Goal: Understand process/instructions

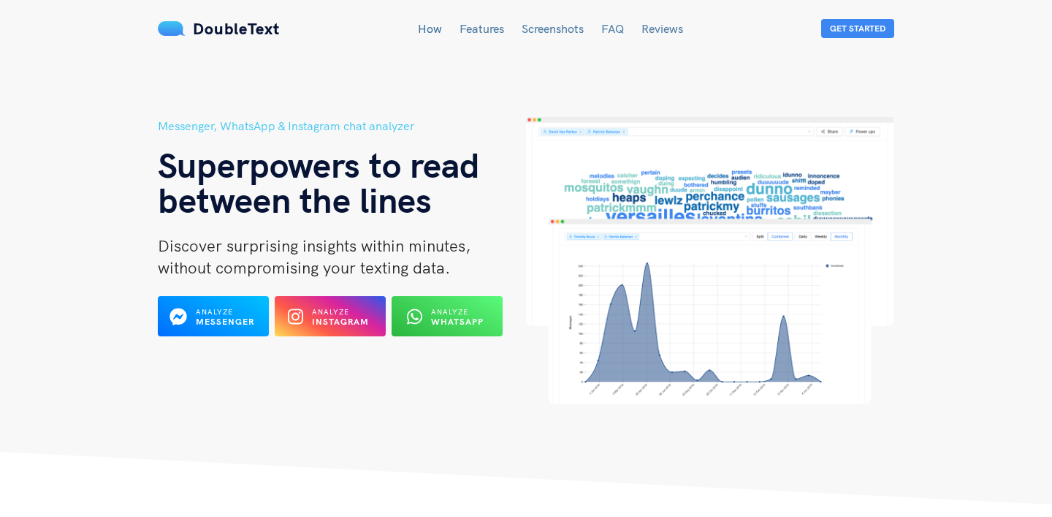
scroll to position [17, 0]
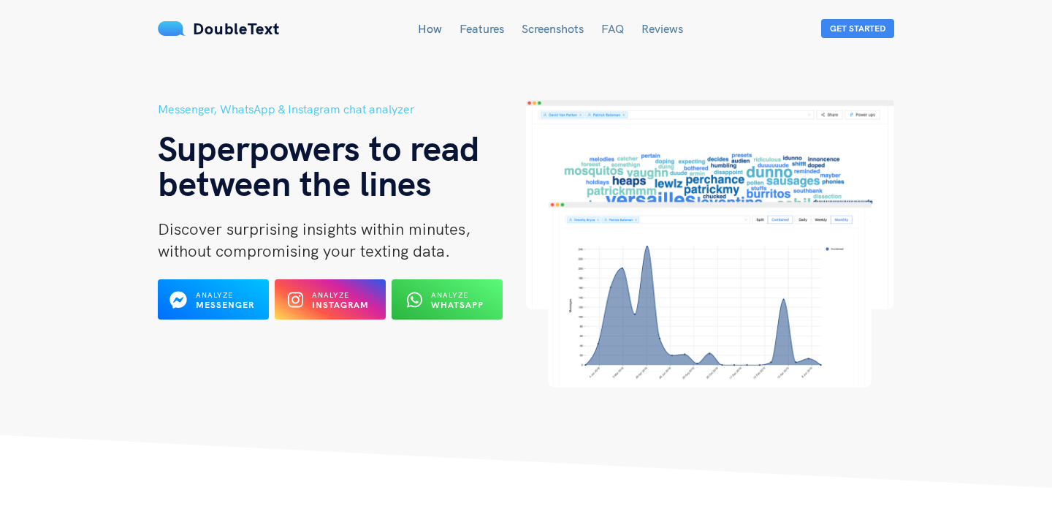
click at [321, 292] on span "Analyze" at bounding box center [330, 294] width 37 height 9
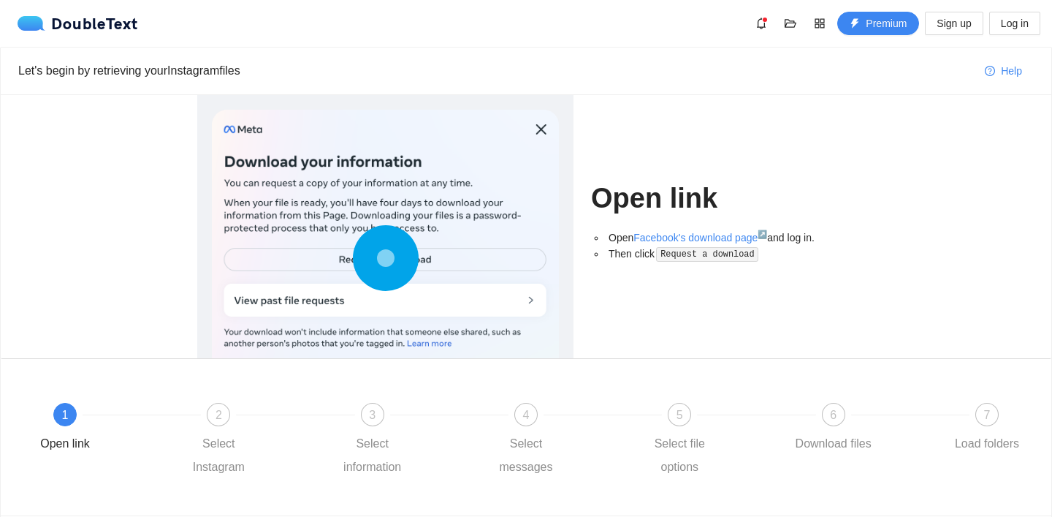
click at [467, 262] on div at bounding box center [385, 261] width 347 height 303
click at [737, 252] on code "Request a download" at bounding box center [707, 254] width 102 height 15
click at [724, 235] on link "Facebook's download page ↗" at bounding box center [700, 238] width 134 height 12
click at [441, 213] on div at bounding box center [385, 261] width 347 height 303
click at [406, 259] on icon at bounding box center [386, 258] width 66 height 66
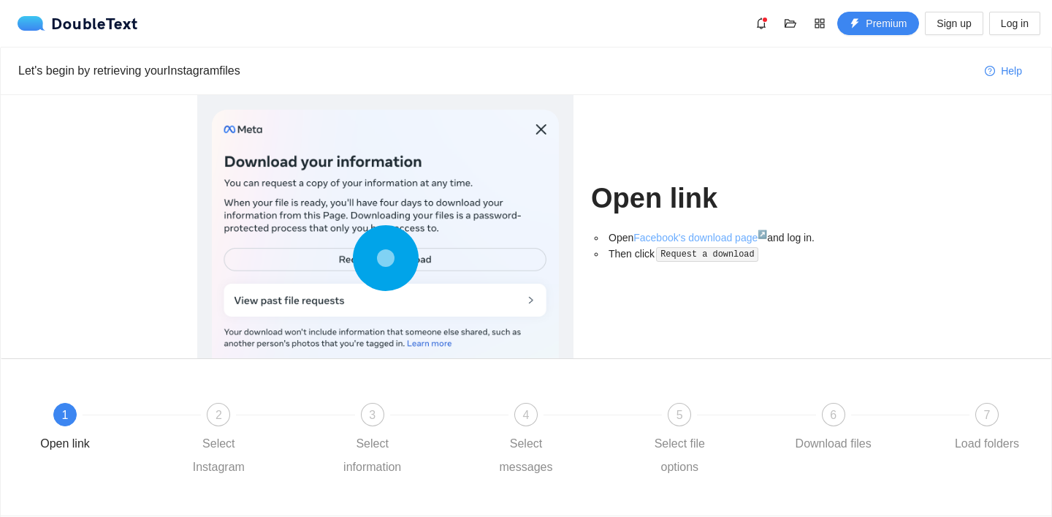
click at [663, 237] on link "Facebook's download page ↗" at bounding box center [700, 238] width 134 height 12
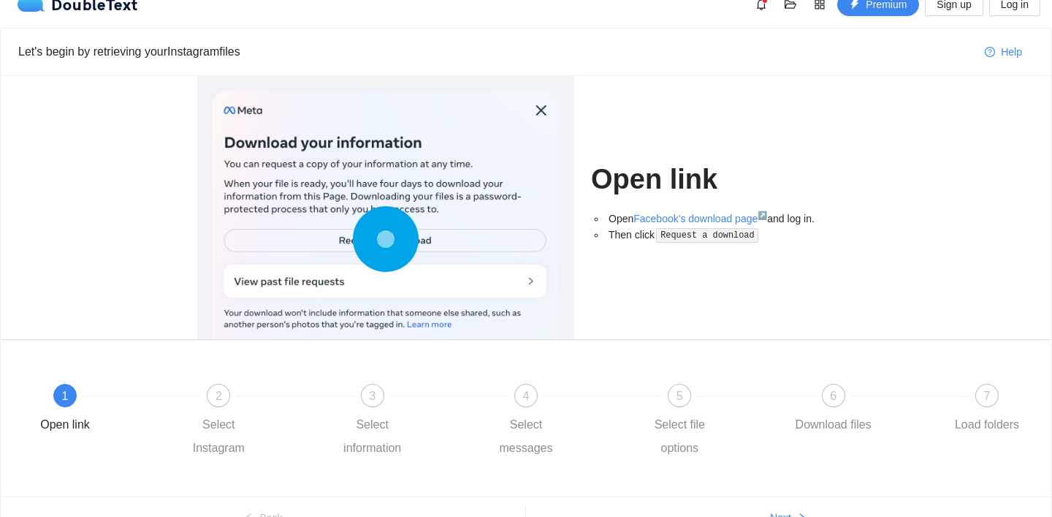
scroll to position [97, 0]
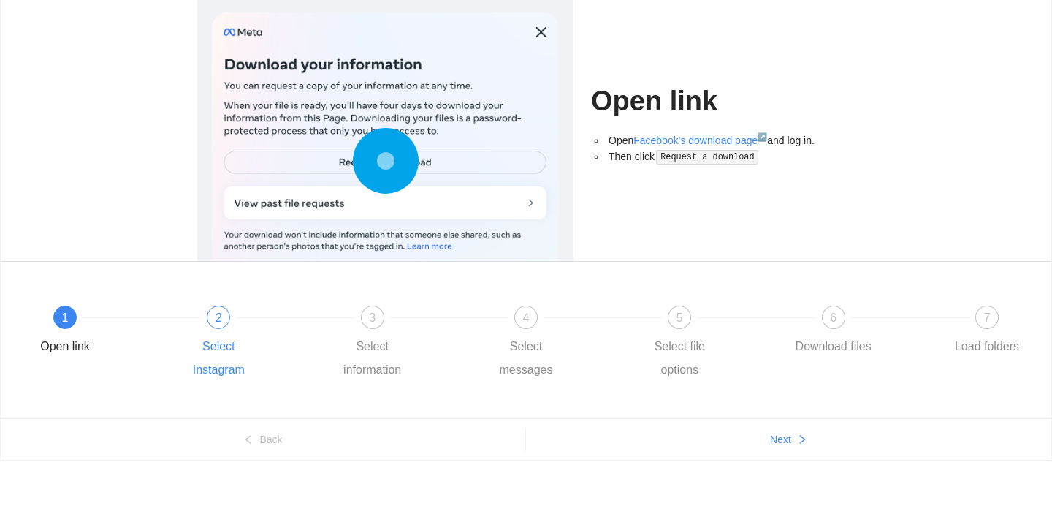
click at [222, 308] on div "2" at bounding box center [218, 316] width 23 height 23
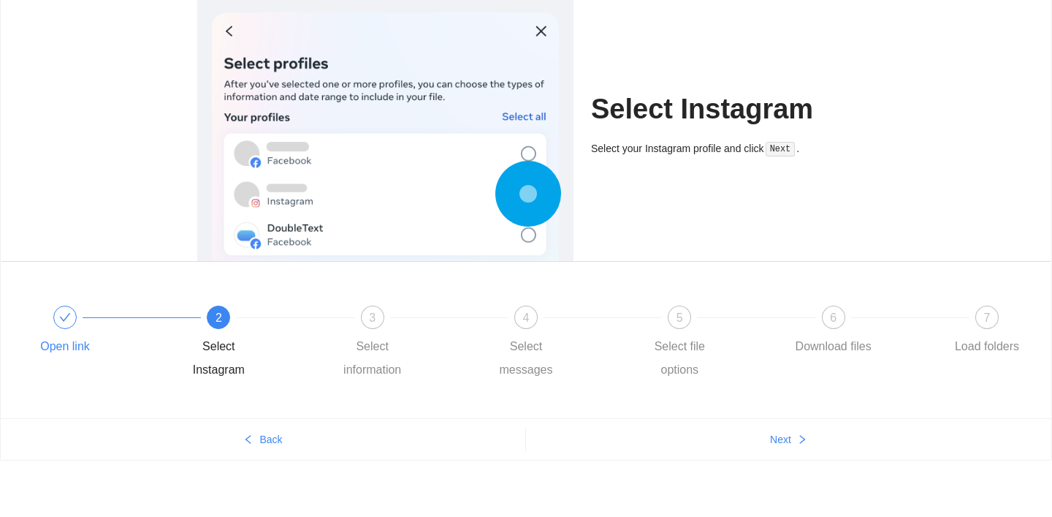
click at [76, 318] on div at bounding box center [141, 317] width 153 height 6
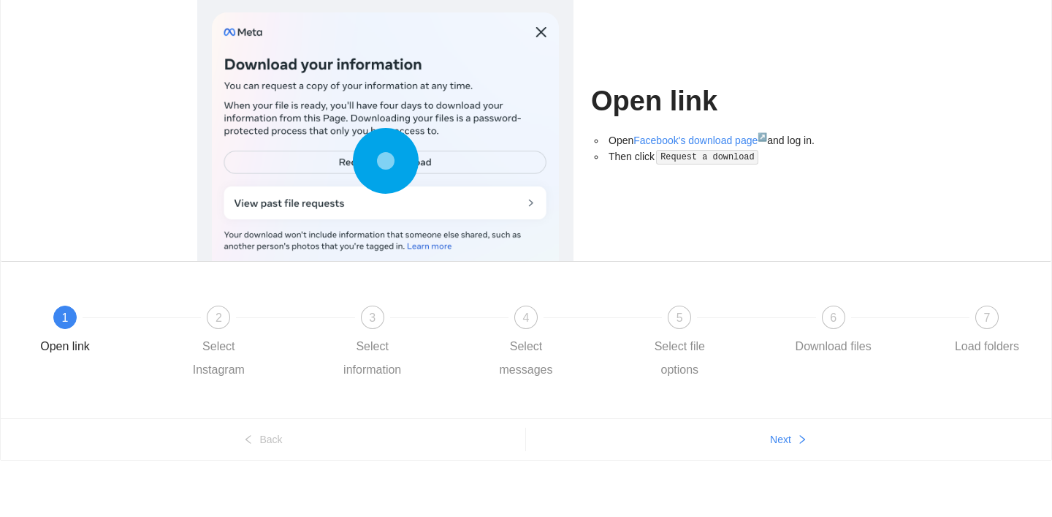
click at [129, 330] on div "1 Open link" at bounding box center [99, 331] width 153 height 53
click at [202, 330] on div "2 Select Instagram" at bounding box center [252, 343] width 153 height 76
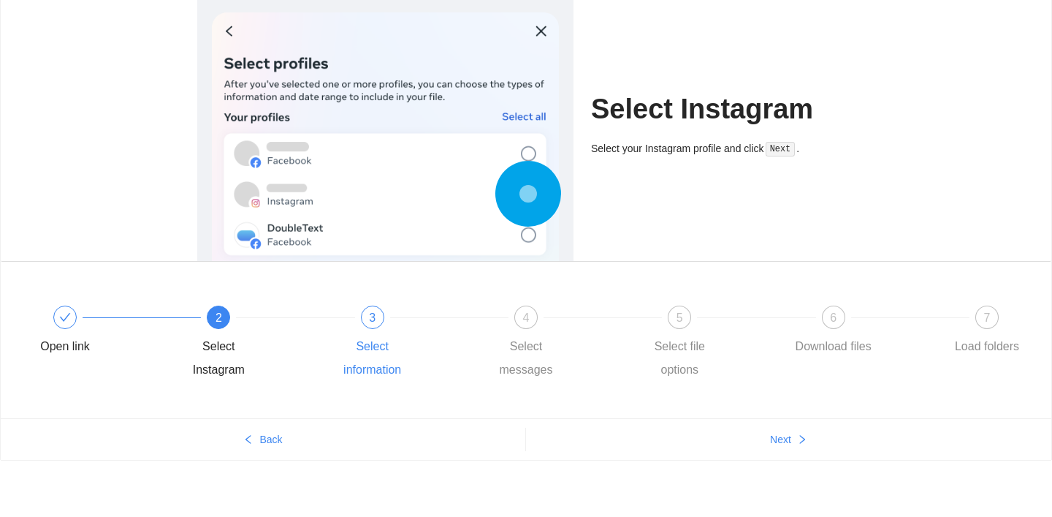
click at [365, 331] on div "3 Select information" at bounding box center [406, 343] width 153 height 76
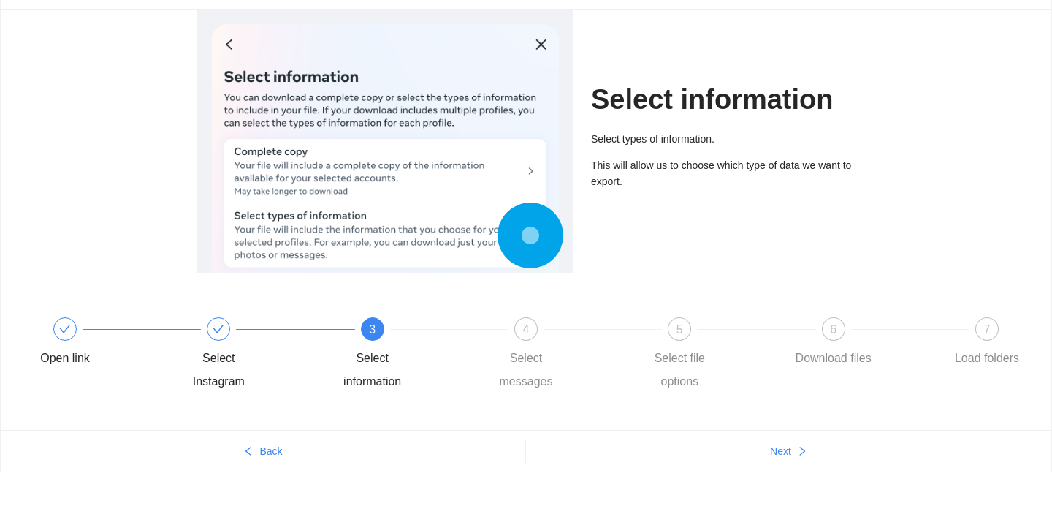
scroll to position [85, 0]
click at [525, 339] on div "4" at bounding box center [525, 329] width 23 height 23
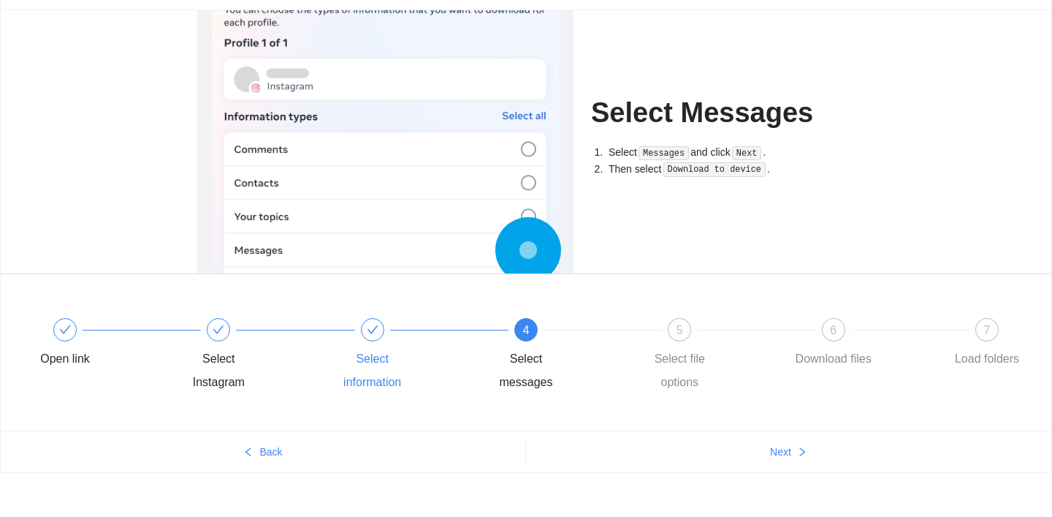
click at [373, 324] on span at bounding box center [373, 330] width 12 height 12
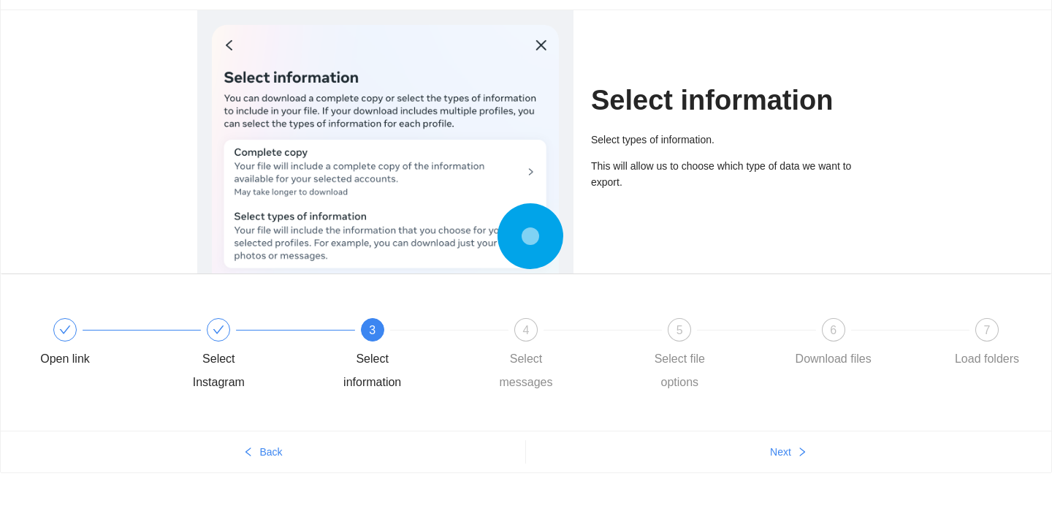
scroll to position [49, 0]
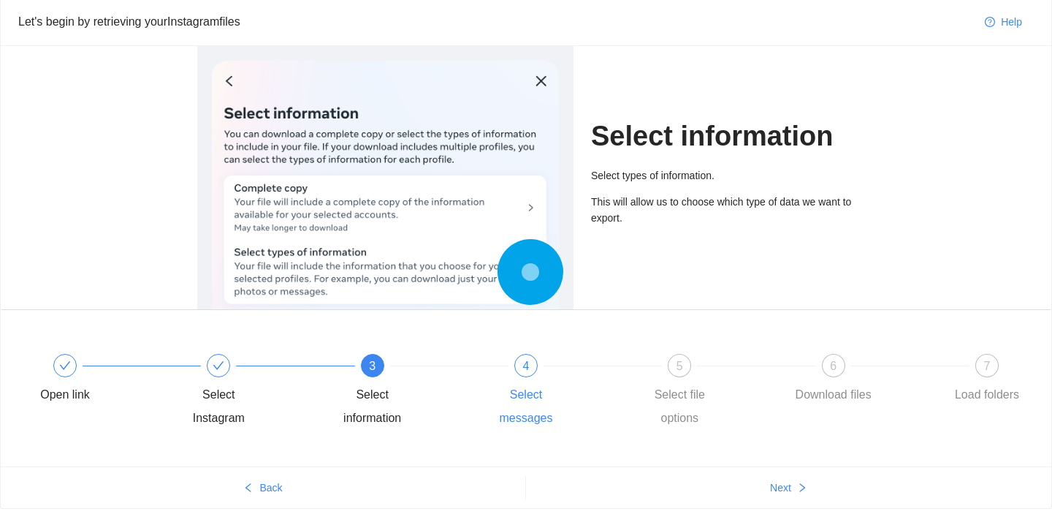
click at [515, 381] on div "4 Select messages" at bounding box center [560, 392] width 153 height 76
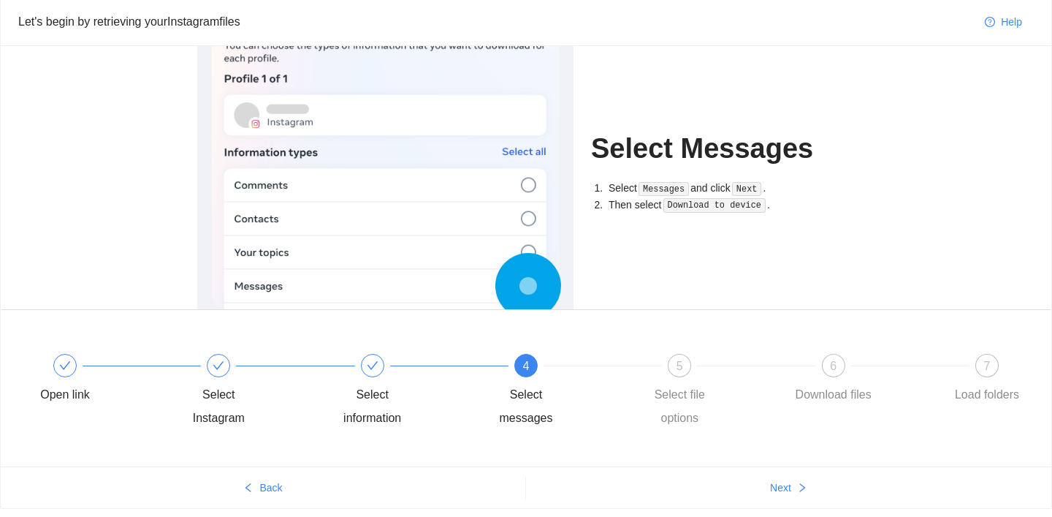
click at [620, 371] on div "4 Select messages" at bounding box center [560, 392] width 153 height 76
click at [672, 376] on div "5 Select file options" at bounding box center [713, 392] width 153 height 76
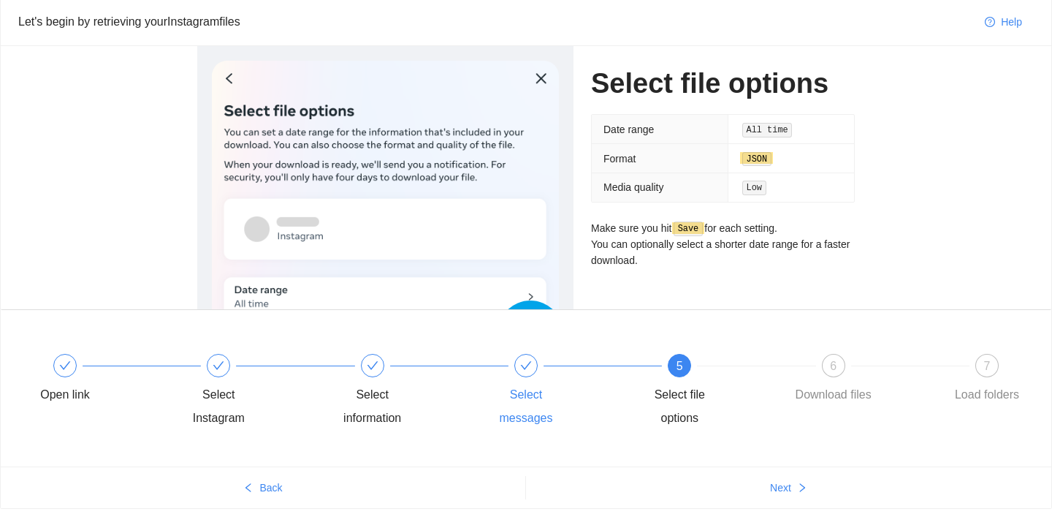
click at [506, 372] on div "Select messages" at bounding box center [560, 392] width 153 height 76
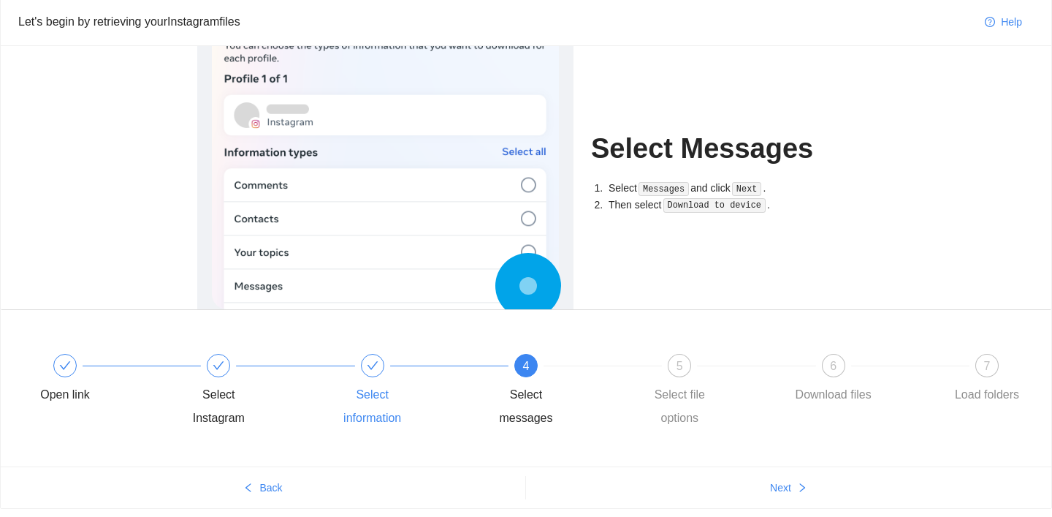
click at [359, 386] on div "Select information" at bounding box center [372, 406] width 85 height 47
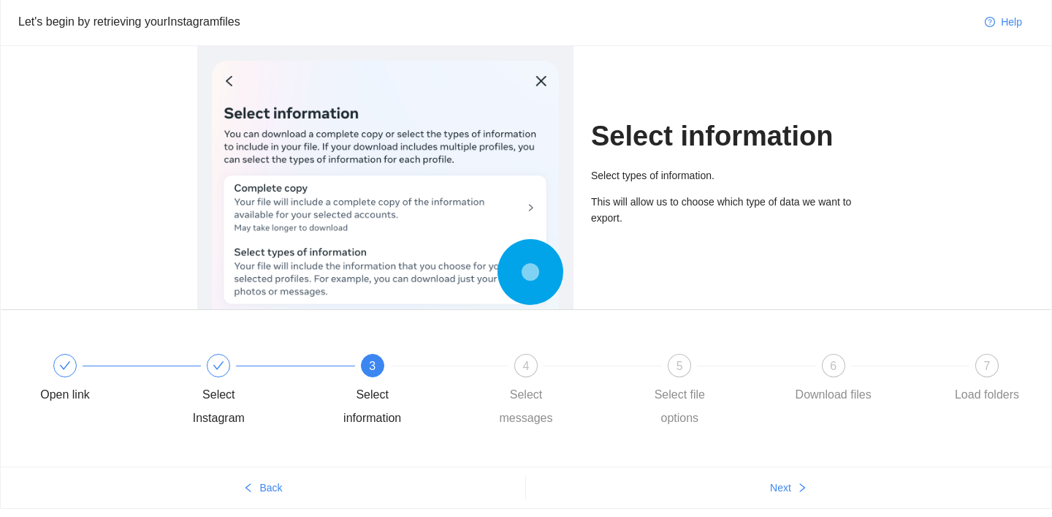
scroll to position [66, 0]
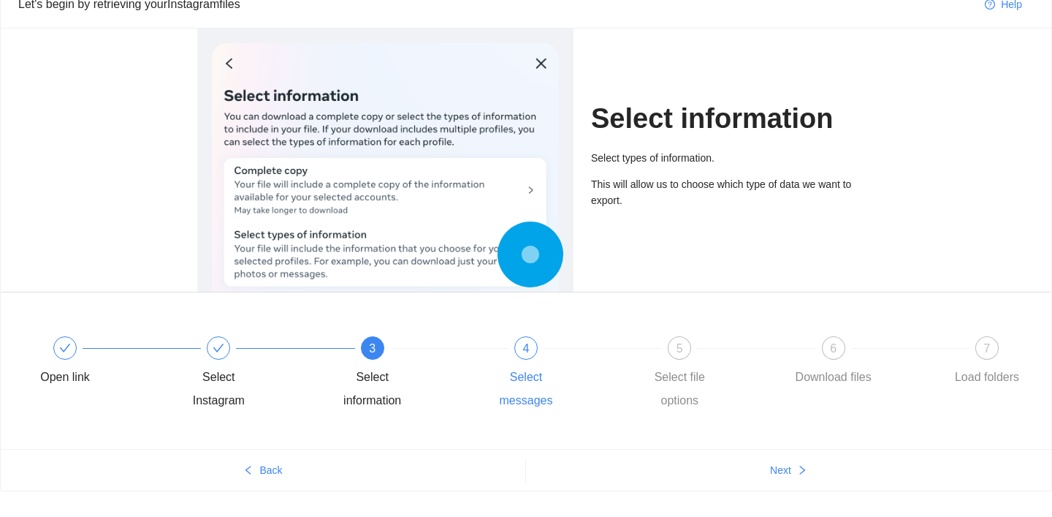
click at [526, 344] on span "4" at bounding box center [526, 348] width 7 height 12
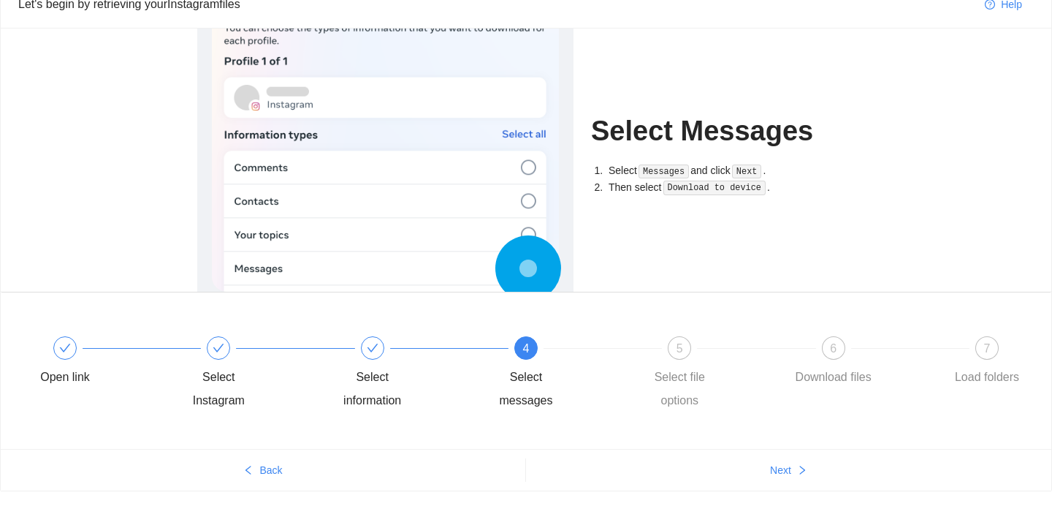
scroll to position [97, 0]
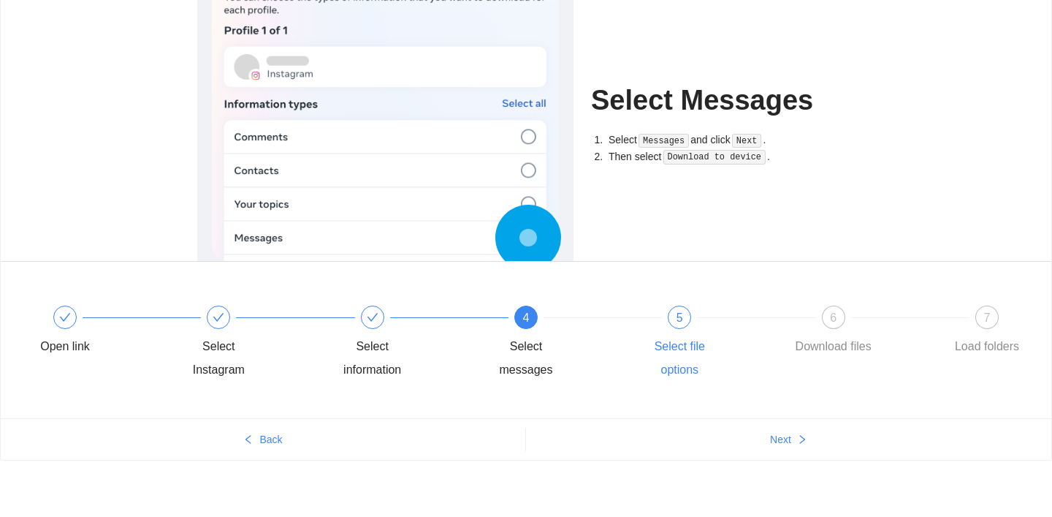
click at [647, 313] on div "5 Select file options" at bounding box center [713, 343] width 153 height 76
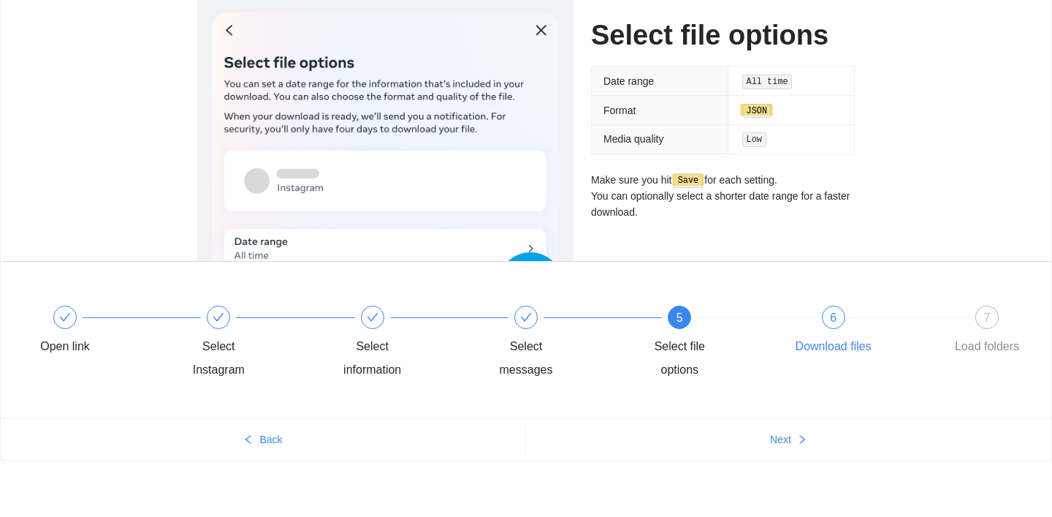
click at [820, 323] on div "6 Download files" at bounding box center [867, 331] width 153 height 53
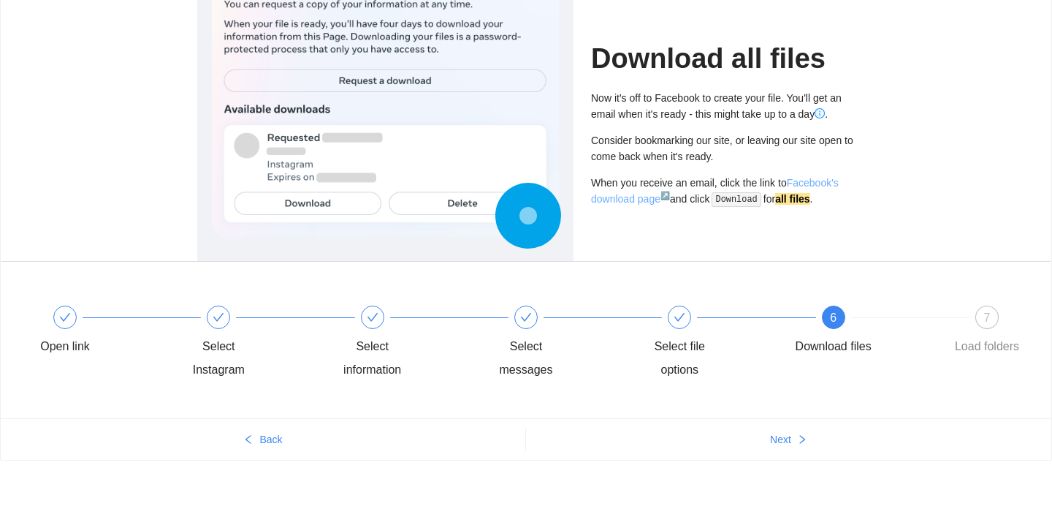
click at [831, 180] on link "Facebook's download page ↗" at bounding box center [715, 191] width 248 height 28
click at [996, 326] on div "7 Load folders" at bounding box center [987, 331] width 85 height 53
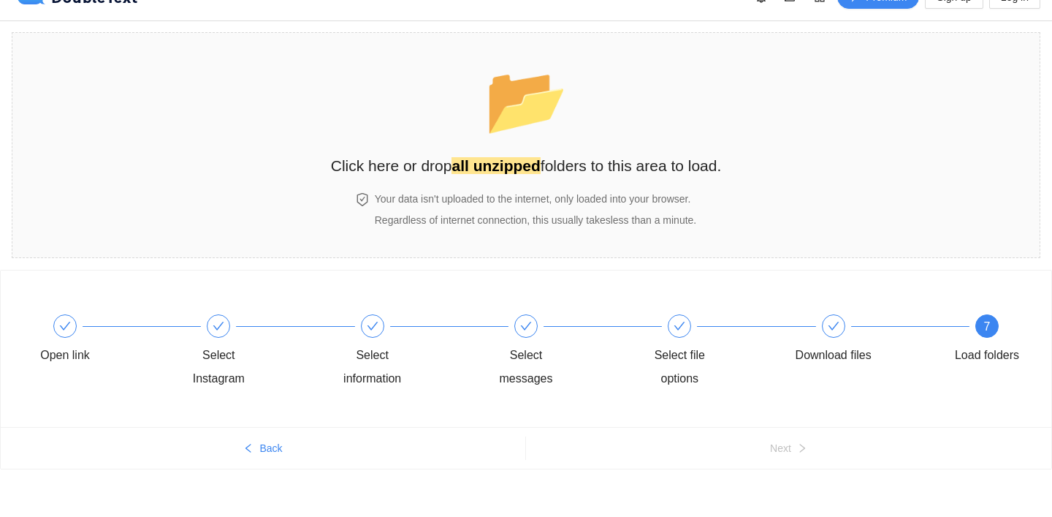
scroll to position [29, 0]
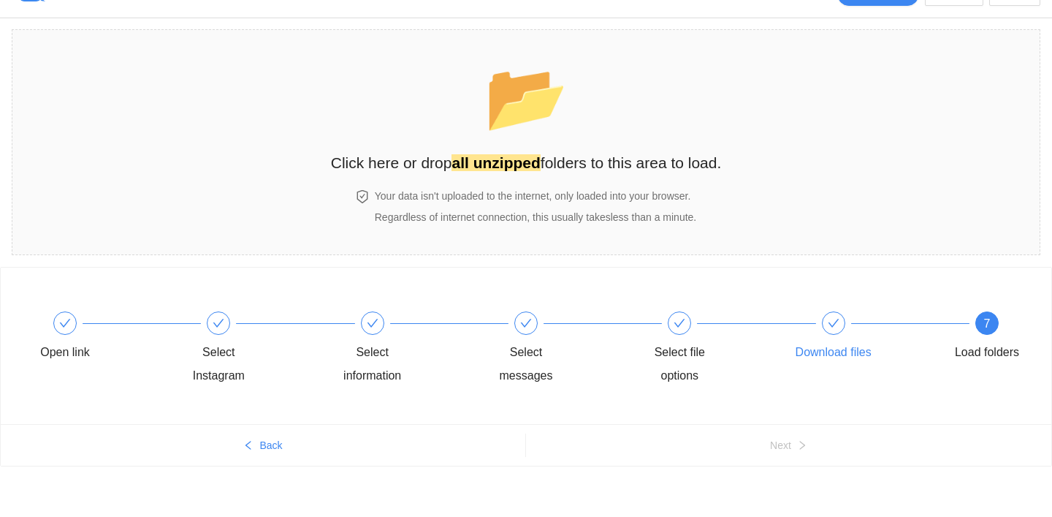
click at [863, 350] on div "Download files" at bounding box center [834, 351] width 76 height 23
